Goal: Task Accomplishment & Management: Use online tool/utility

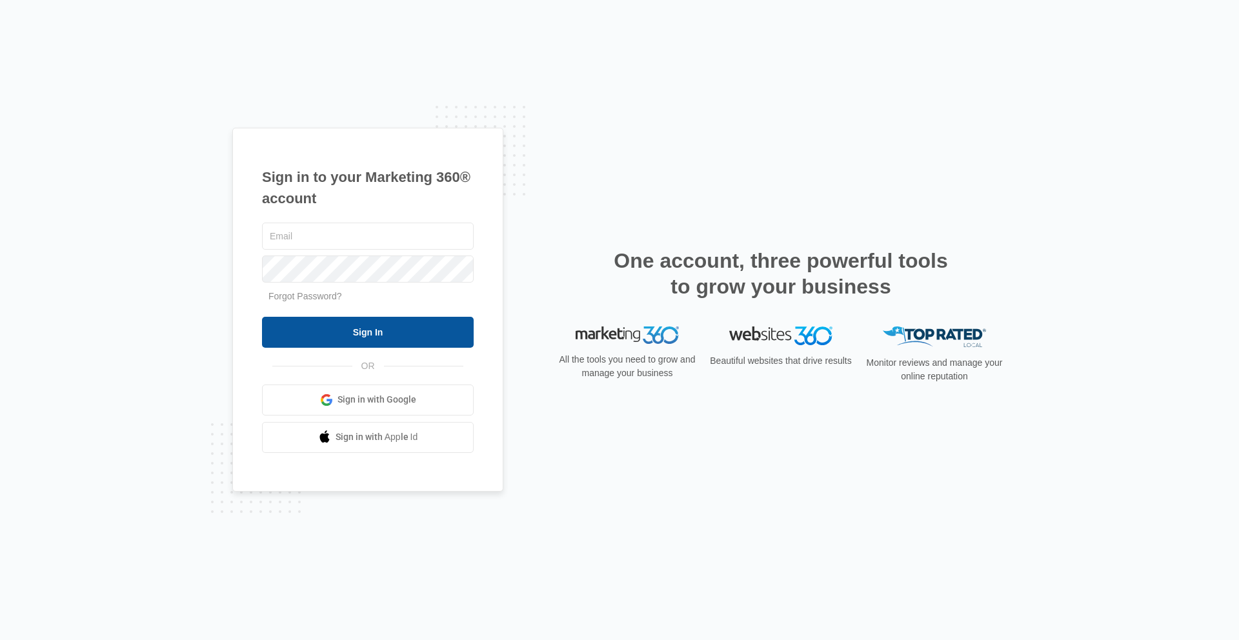
type input "[EMAIL_ADDRESS][DOMAIN_NAME]"
click at [387, 330] on input "Sign In" at bounding box center [368, 332] width 212 height 31
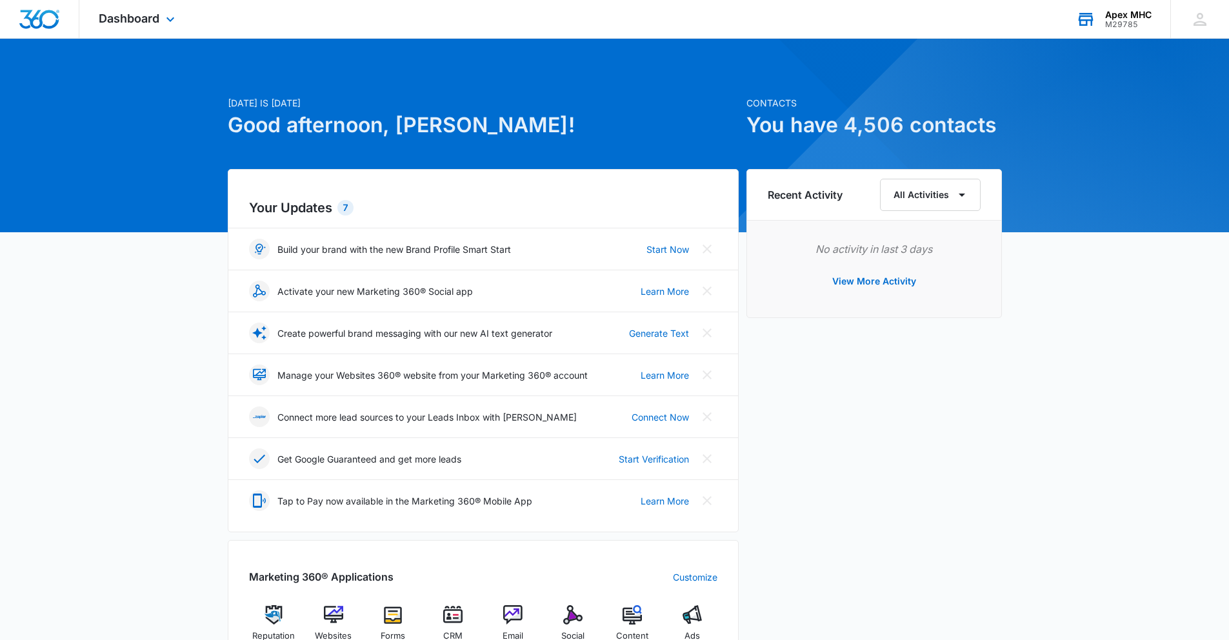
click at [1125, 21] on div "M29785" at bounding box center [1129, 24] width 46 height 9
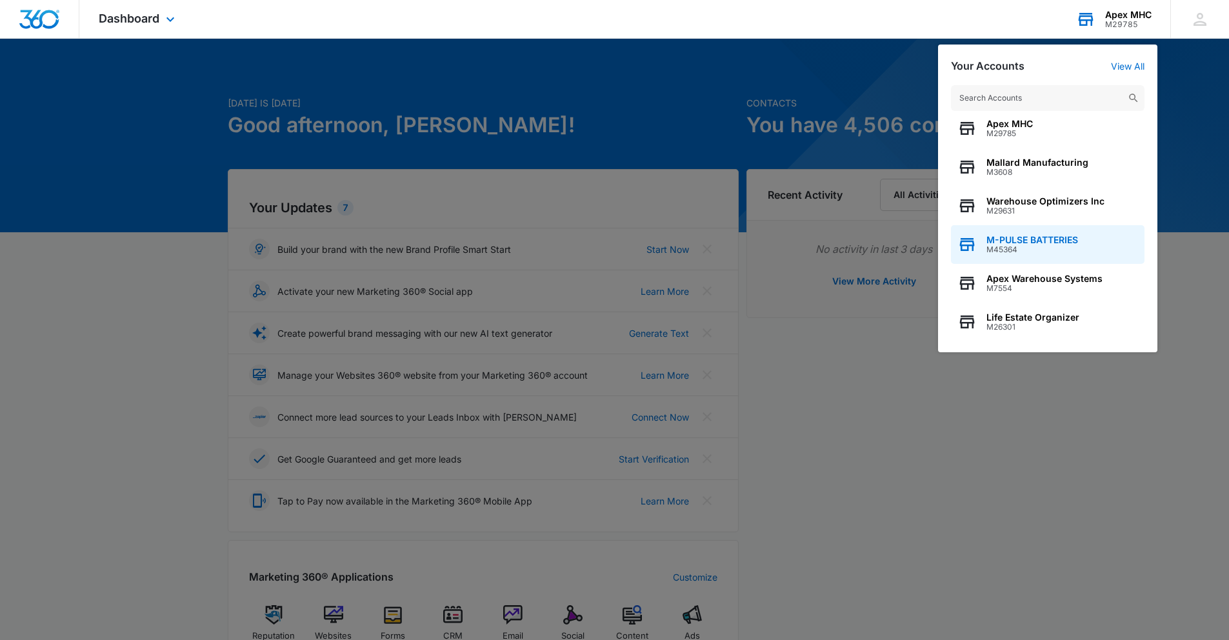
scroll to position [10, 0]
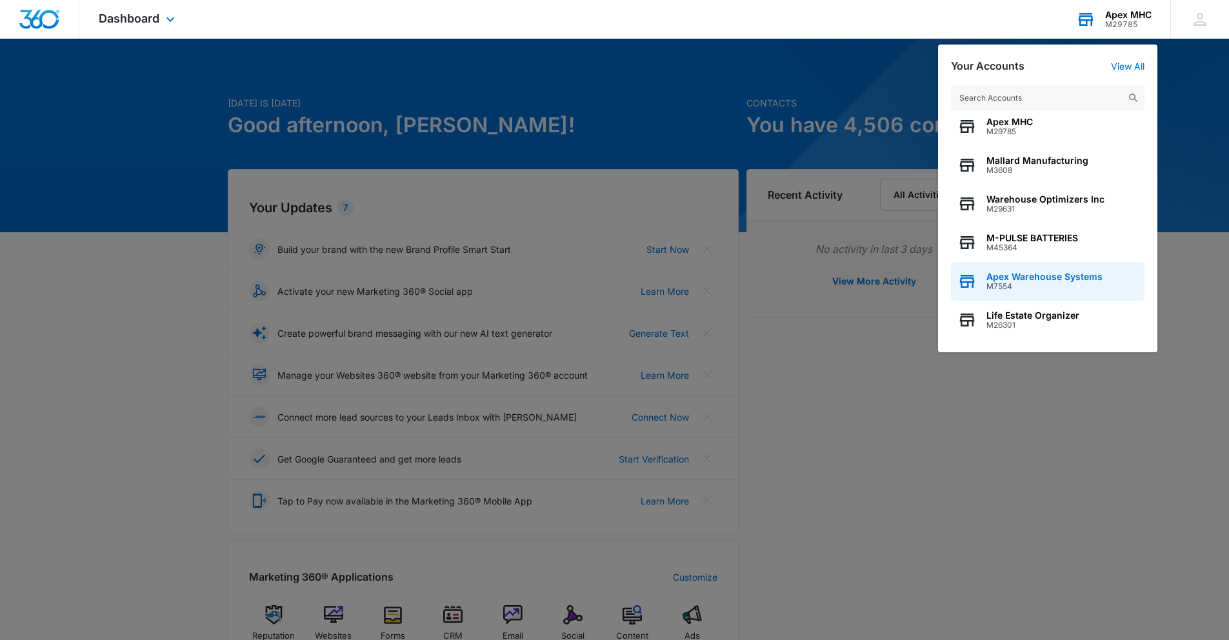
click at [1033, 275] on span "Apex Warehouse Systems" at bounding box center [1045, 277] width 116 height 10
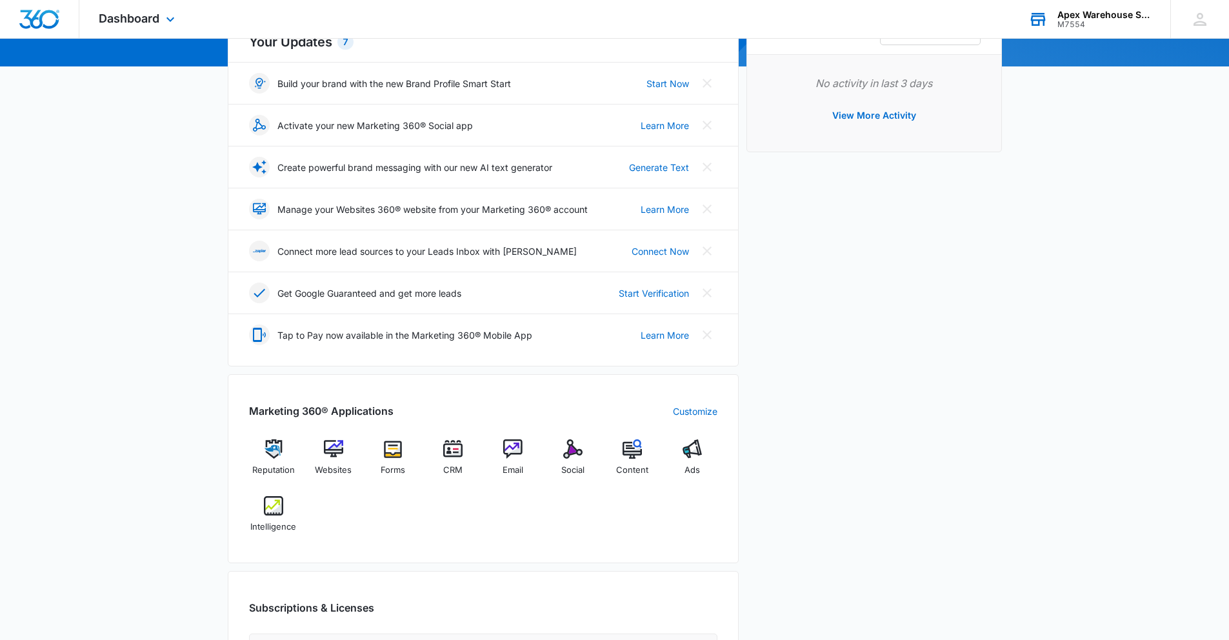
scroll to position [303, 0]
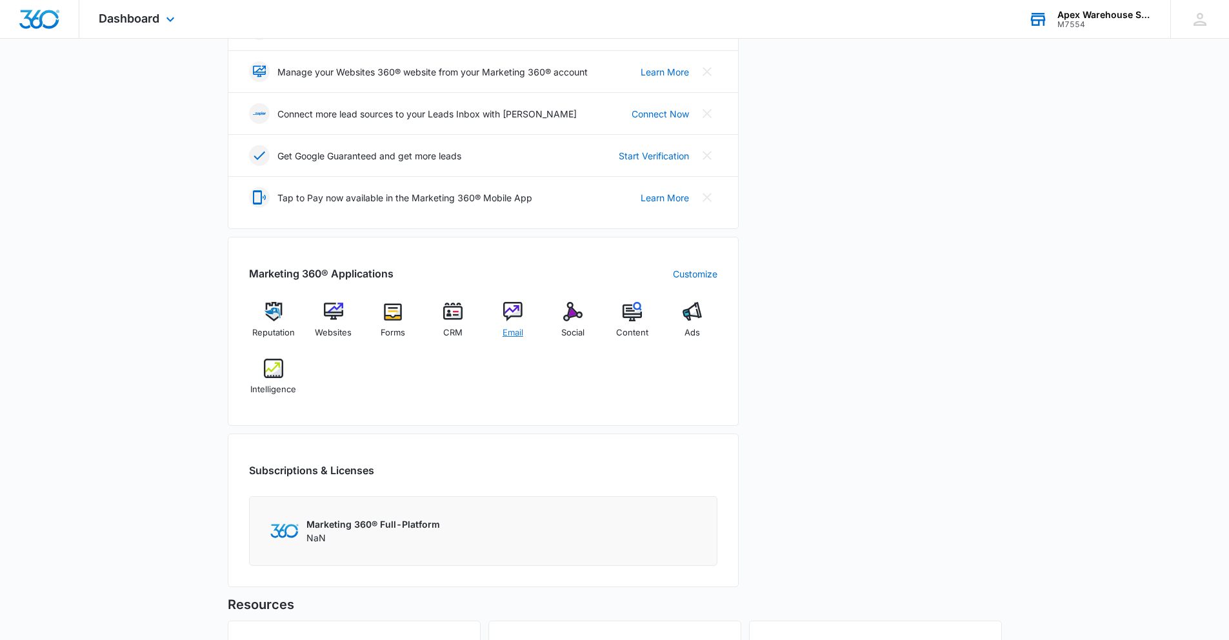
click at [530, 310] on div "Email" at bounding box center [514, 325] width 50 height 46
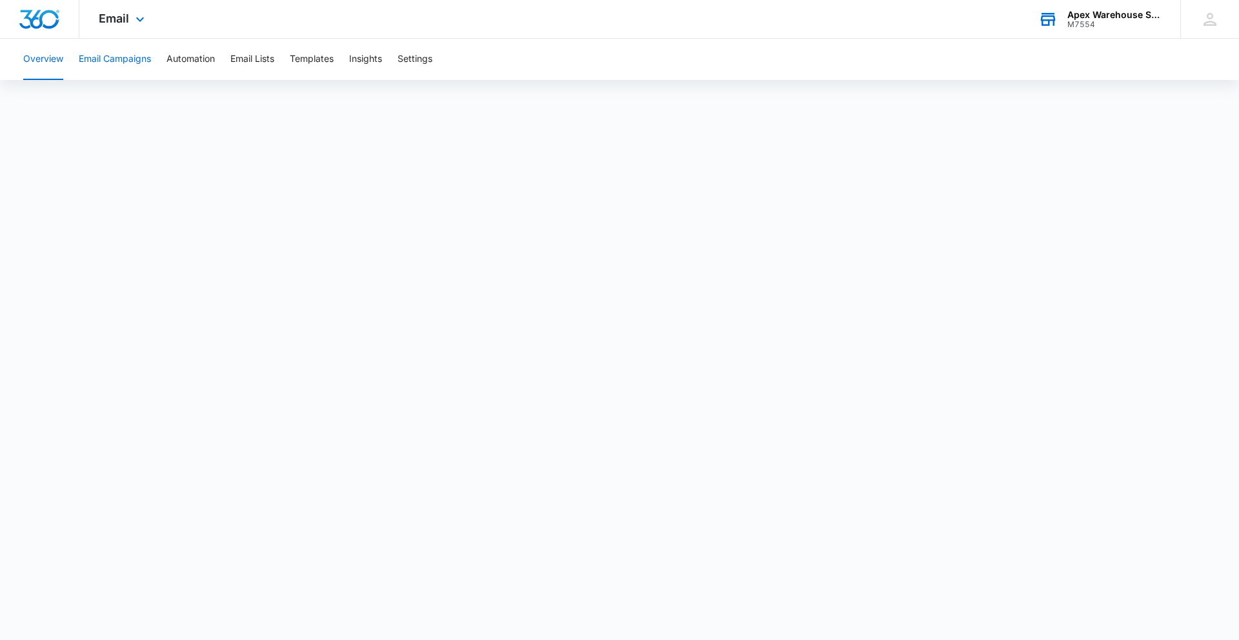
click at [125, 57] on button "Email Campaigns" at bounding box center [115, 59] width 72 height 41
